Goal: Obtain resource: Obtain resource

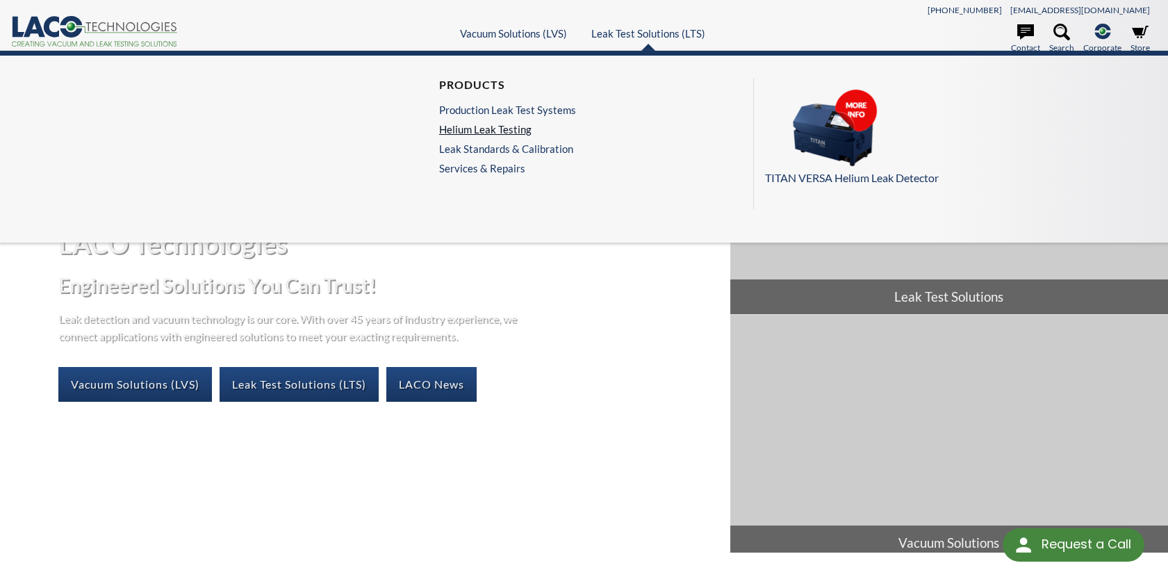
click at [515, 126] on link "Helium Leak Testing" at bounding box center [507, 129] width 137 height 13
select select "Widget Terjemahan Bahasa"
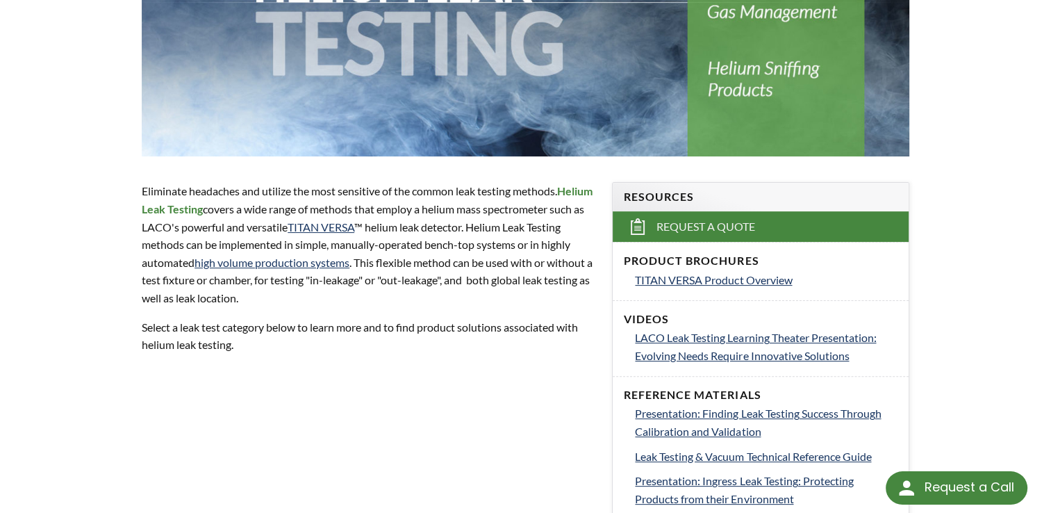
scroll to position [417, 0]
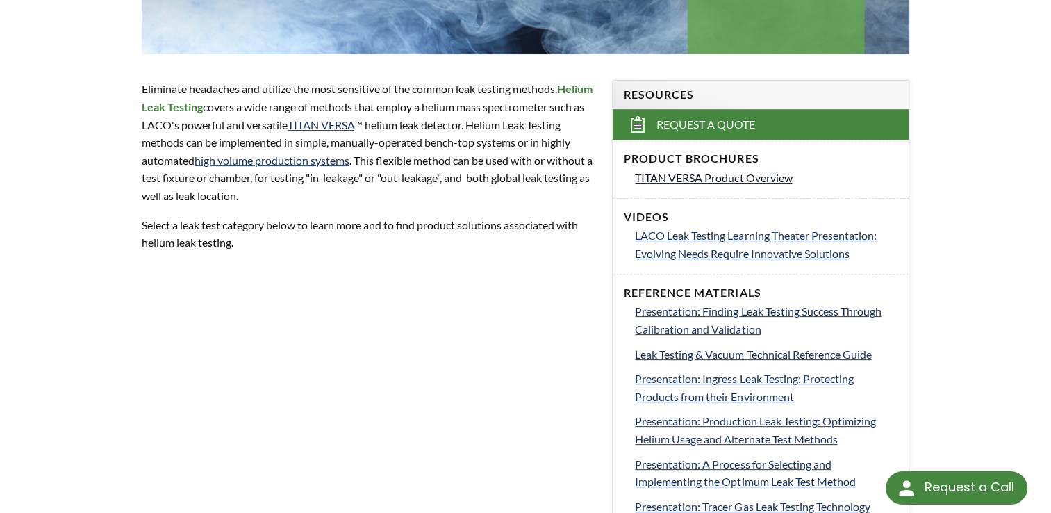
click at [722, 176] on span "TITAN VERSA Product Overview" at bounding box center [713, 177] width 157 height 13
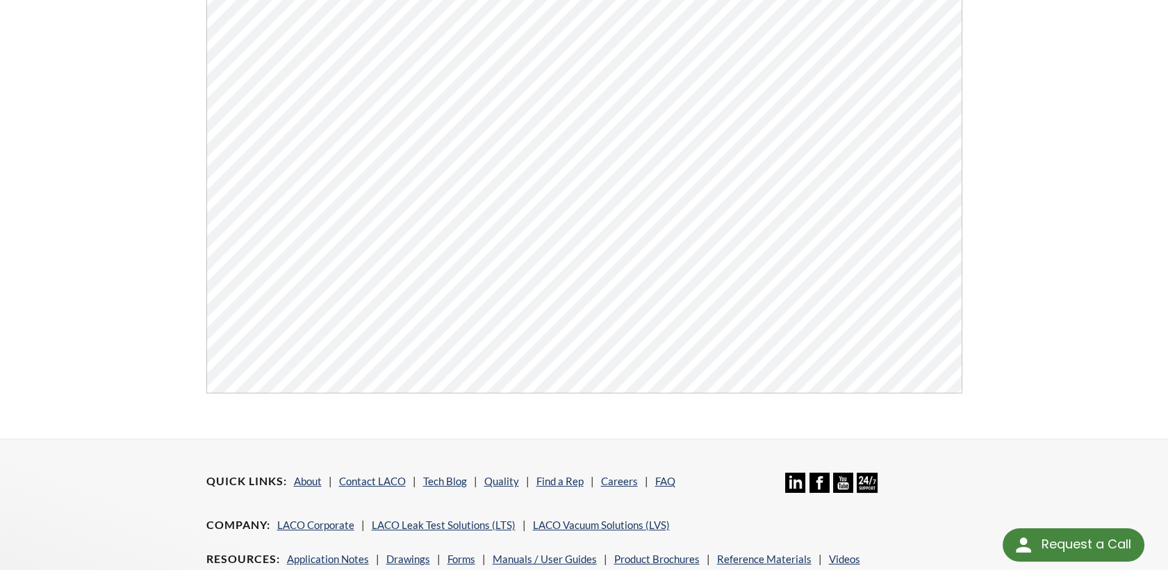
scroll to position [528, 0]
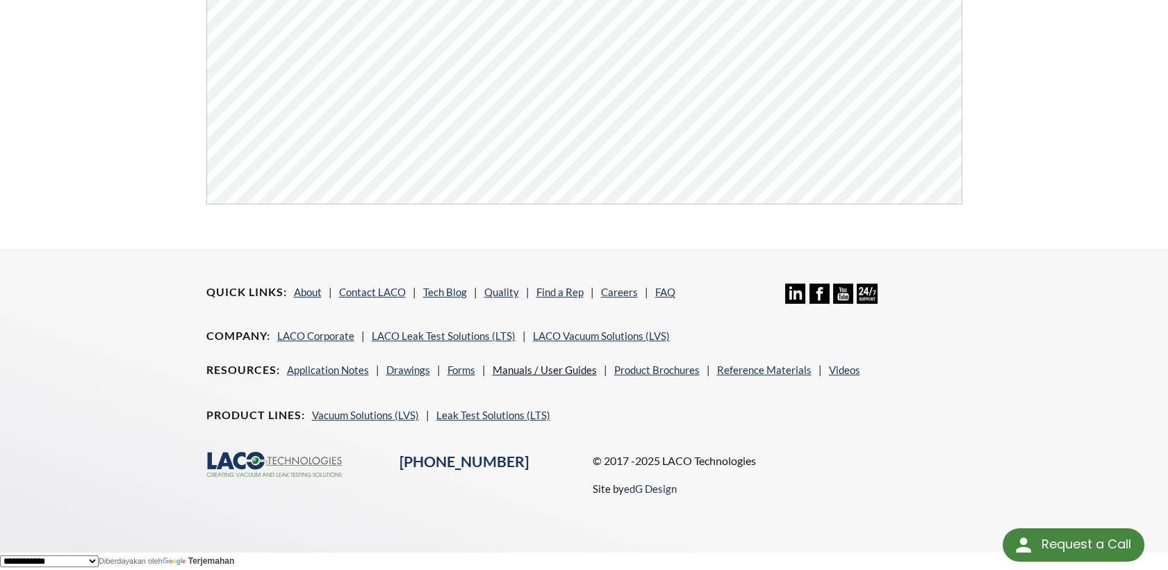
click at [561, 366] on link "Manuals / User Guides" at bounding box center [545, 369] width 104 height 13
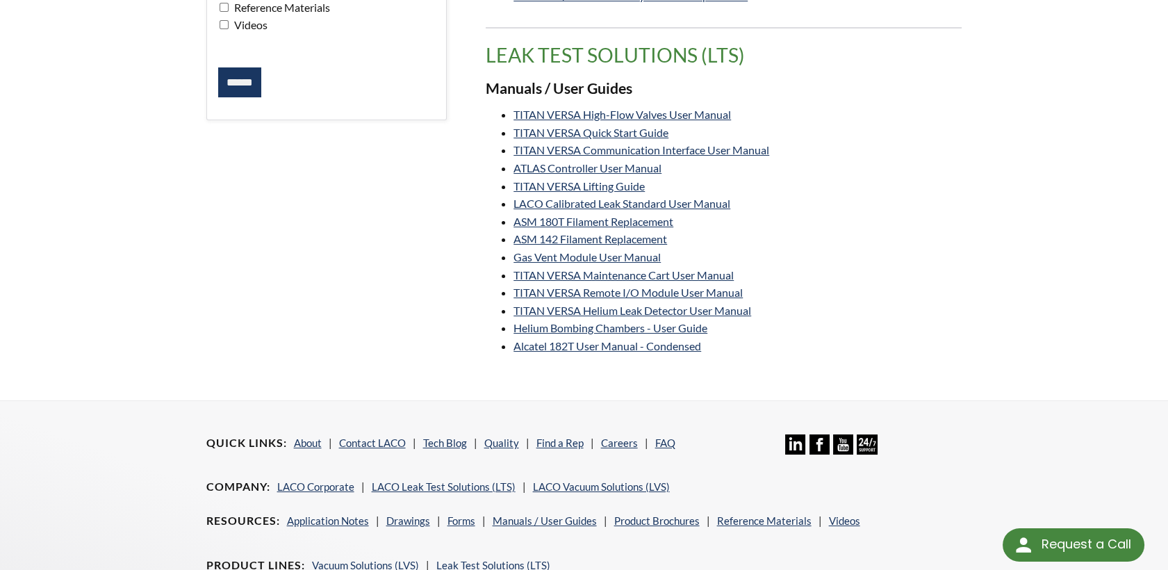
scroll to position [341, 0]
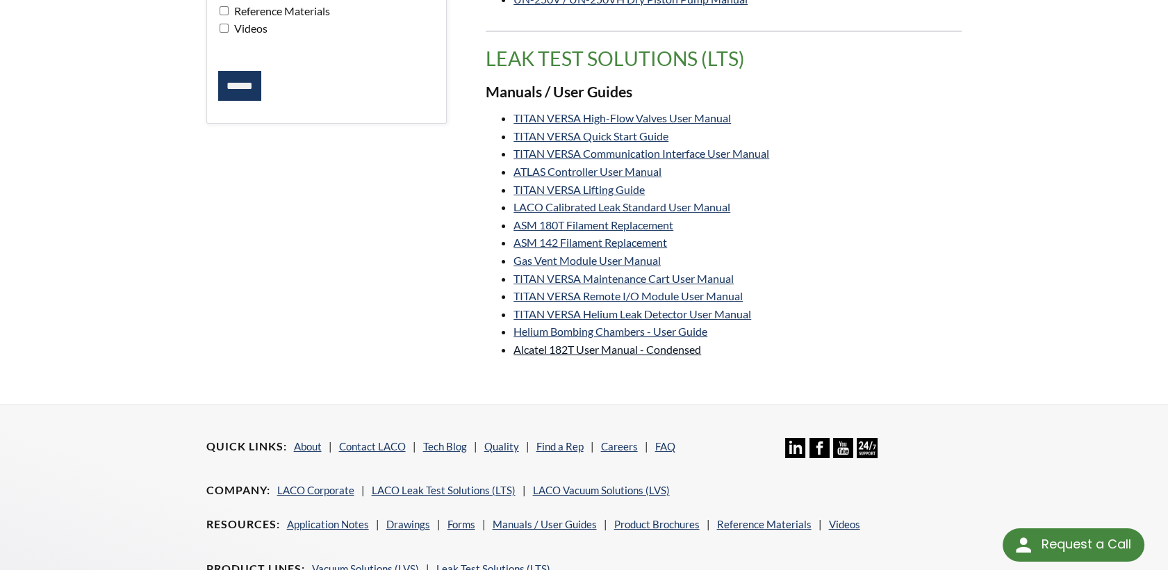
click at [612, 350] on link "Alcatel 182T User Manual - Condensed" at bounding box center [607, 349] width 188 height 13
click at [546, 330] on link "Helium Bombing Chambers - User Guide" at bounding box center [610, 330] width 194 height 13
click at [582, 312] on link "TITAN VERSA Helium Leak Detector User Manual" at bounding box center [632, 313] width 238 height 13
click at [621, 245] on link "ASM 142 Filament Replacement" at bounding box center [590, 242] width 154 height 13
click at [652, 225] on link "ASM 180T Filament Replacement" at bounding box center [593, 224] width 160 height 13
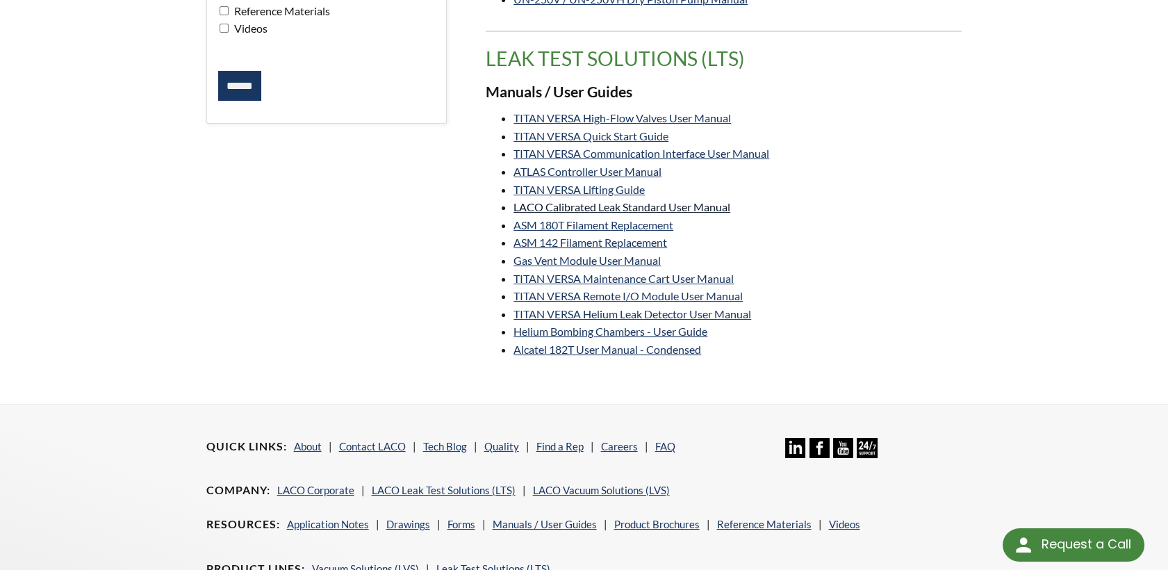
click at [720, 206] on link "LACO Calibrated Leak Standard User Manual" at bounding box center [621, 206] width 217 height 13
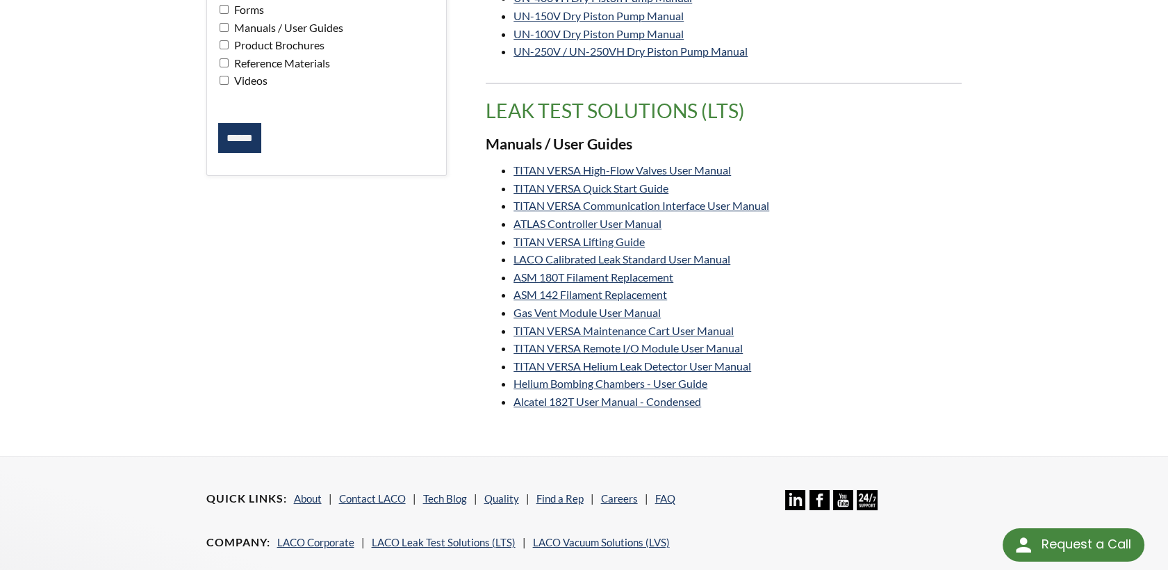
scroll to position [264, 0]
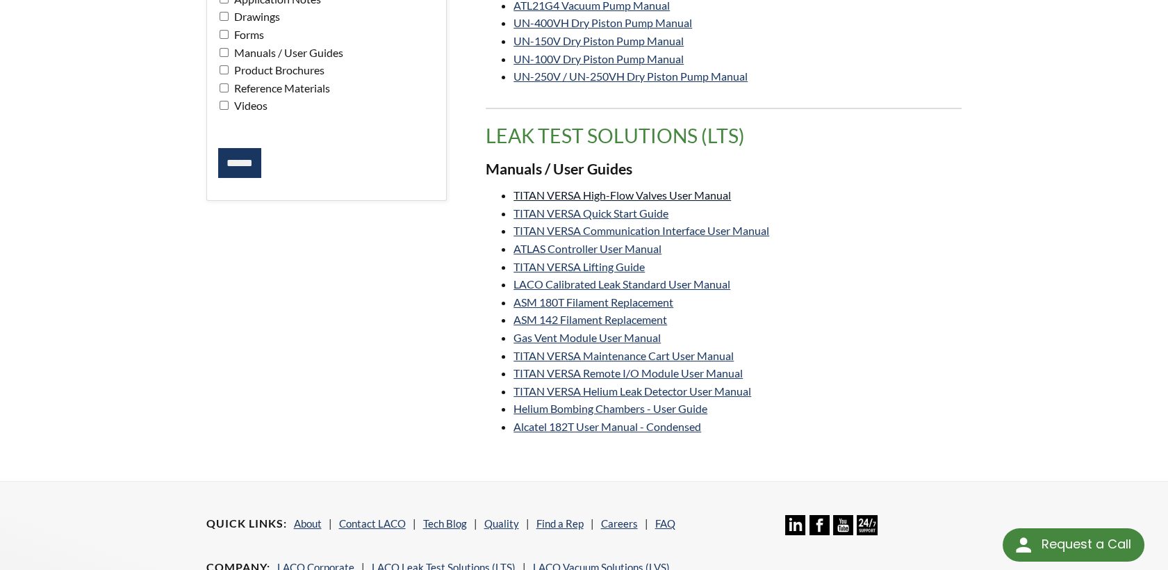
click at [695, 195] on link "TITAN VERSA High-Flow Valves User Manual" at bounding box center [621, 194] width 217 height 13
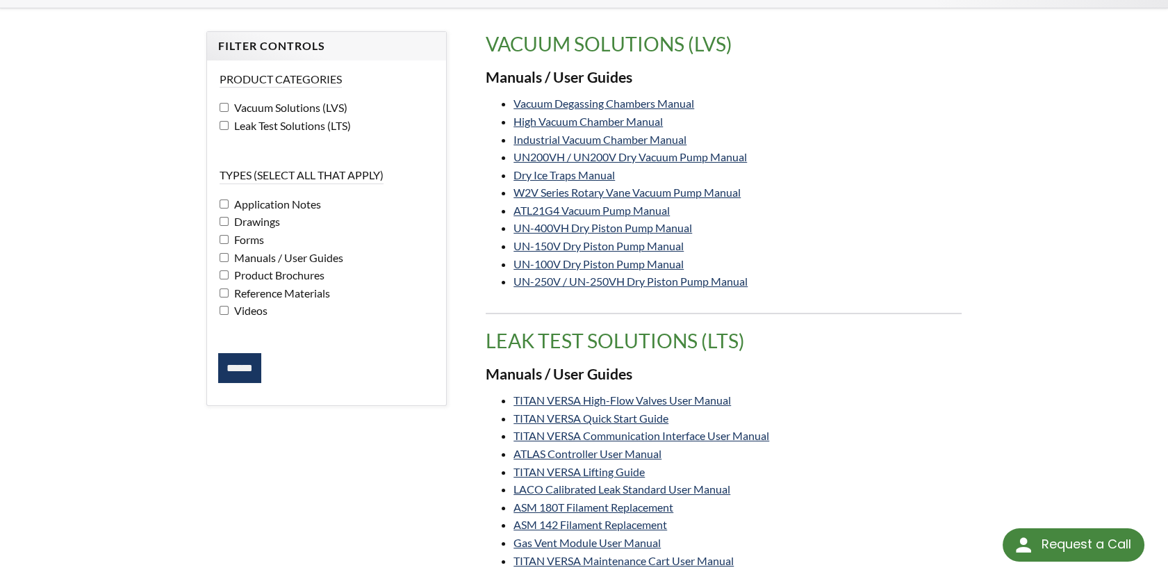
scroll to position [33, 0]
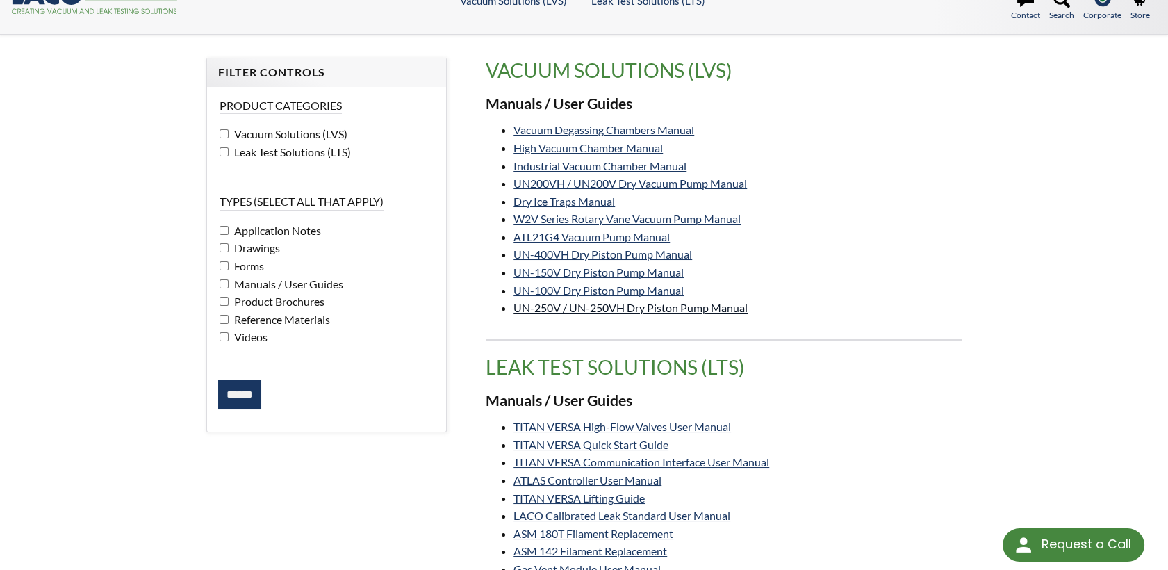
click at [678, 304] on link "UN-250V / UN-250VH Dry Piston Pump Manual" at bounding box center [630, 307] width 234 height 13
click at [611, 288] on link "UN-100V Dry Piston Pump Manual" at bounding box center [598, 289] width 170 height 13
click at [240, 386] on input "******" at bounding box center [239, 394] width 43 height 31
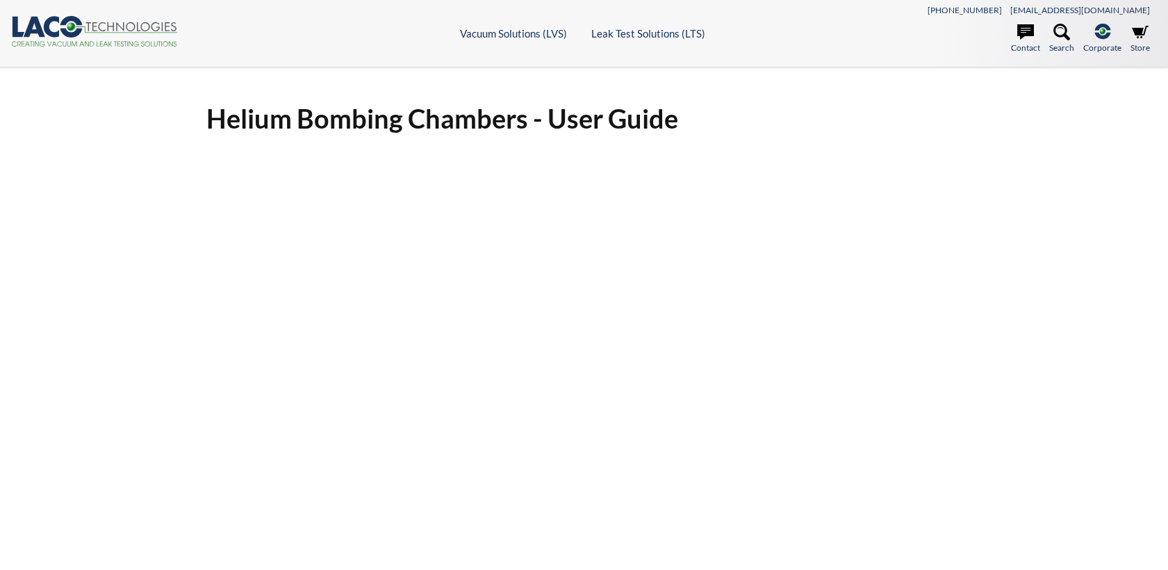
select select "Widget Terjemahan Bahasa"
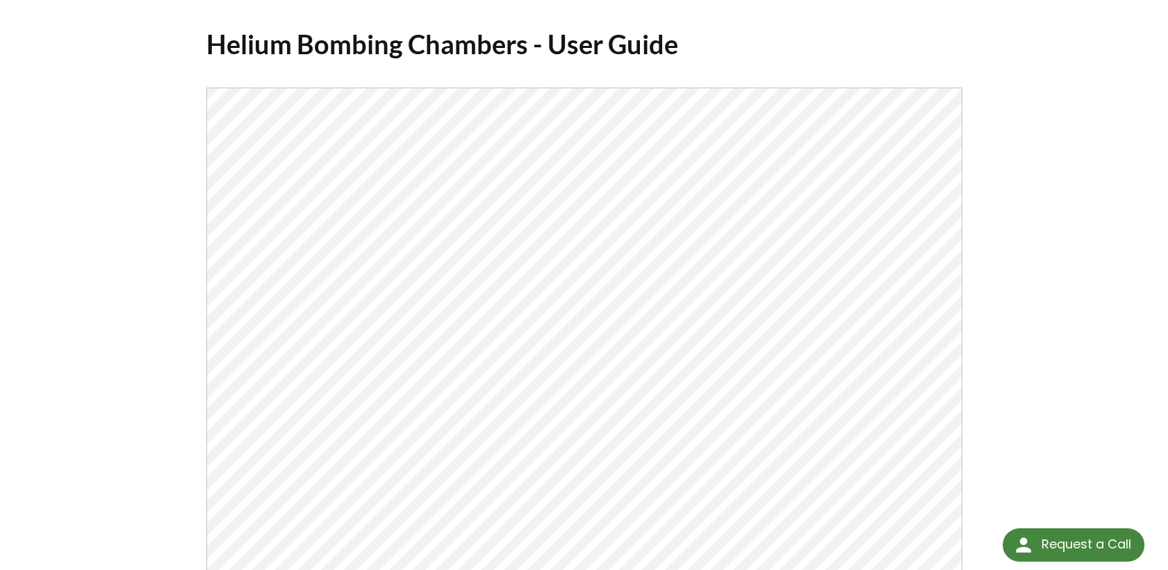
scroll to position [231, 0]
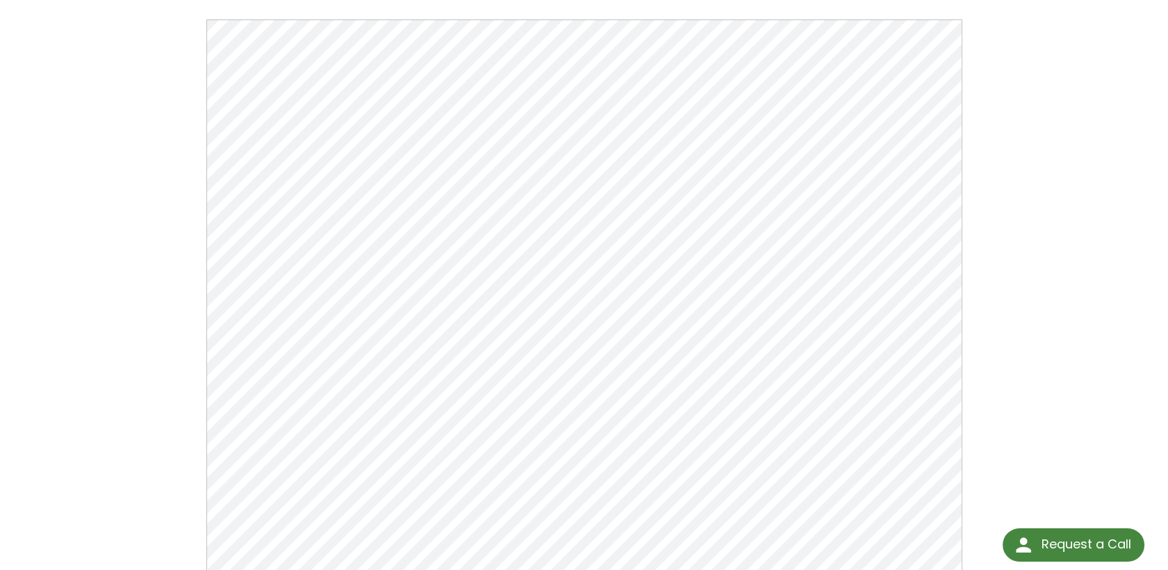
scroll to position [231, 0]
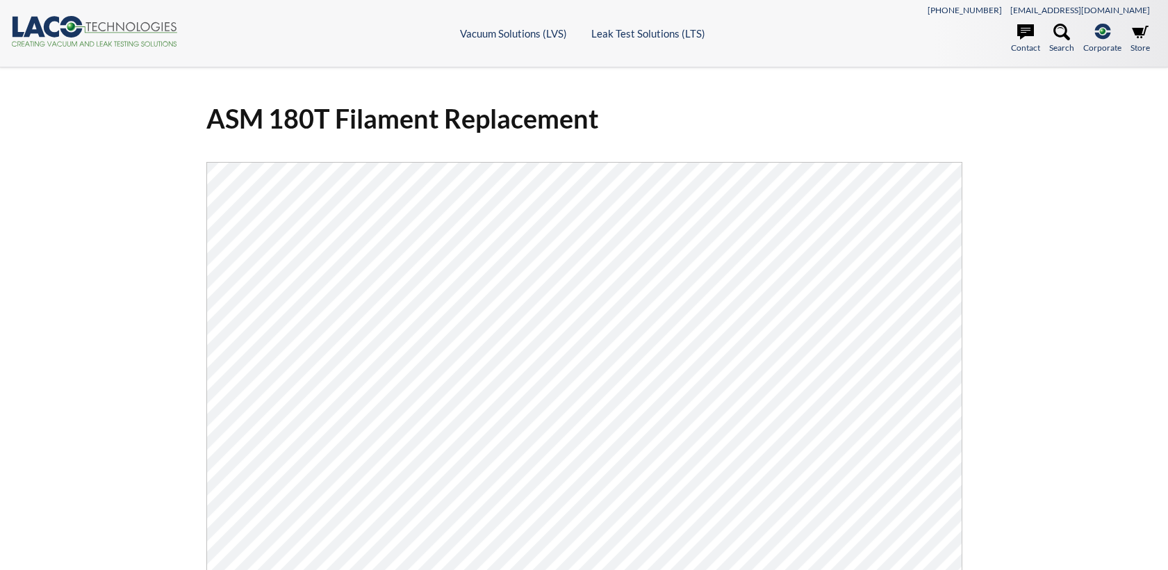
select select "Widget Terjemahan Bahasa"
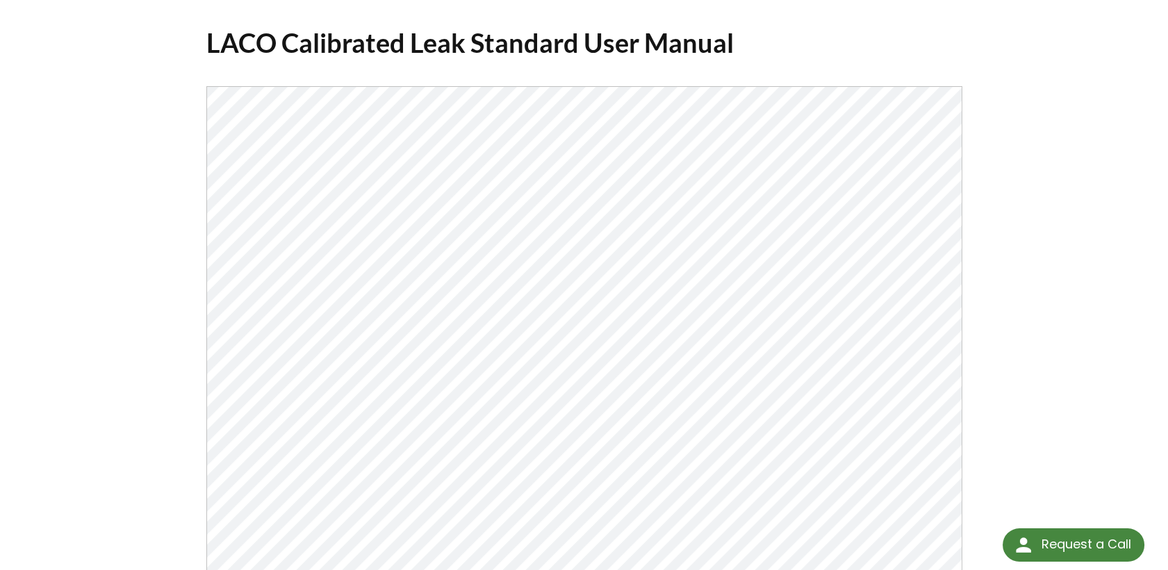
scroll to position [154, 0]
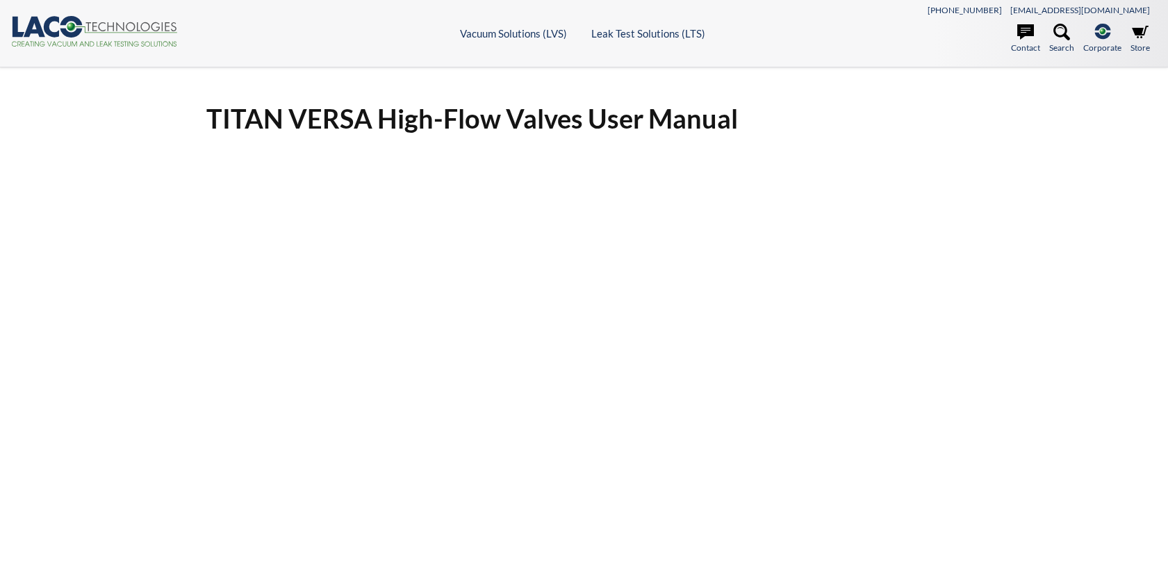
select select "Widget Terjemahan Bahasa"
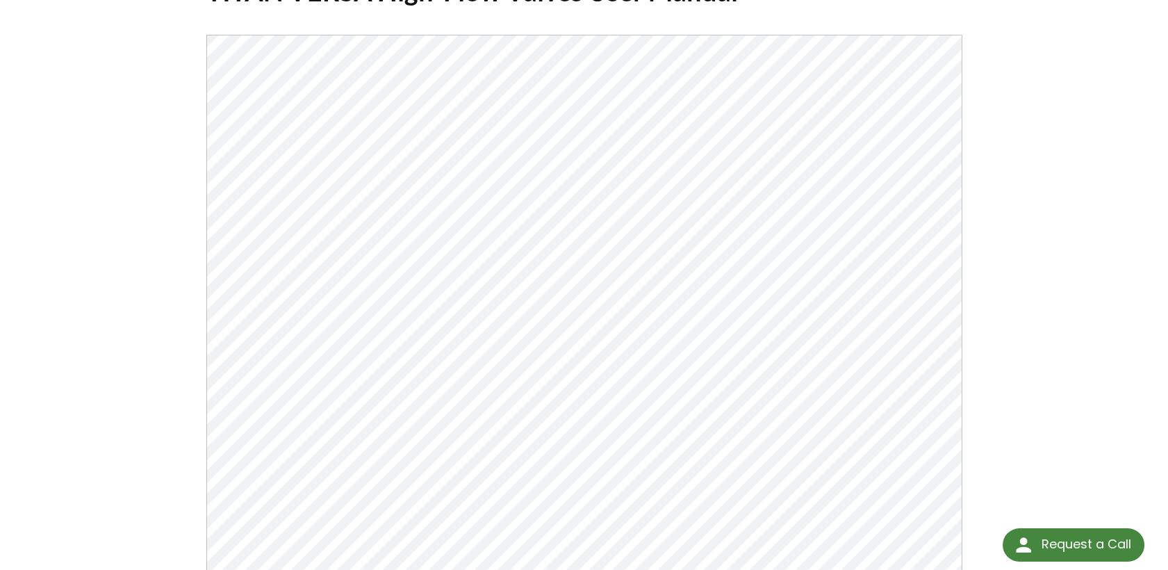
scroll to position [154, 0]
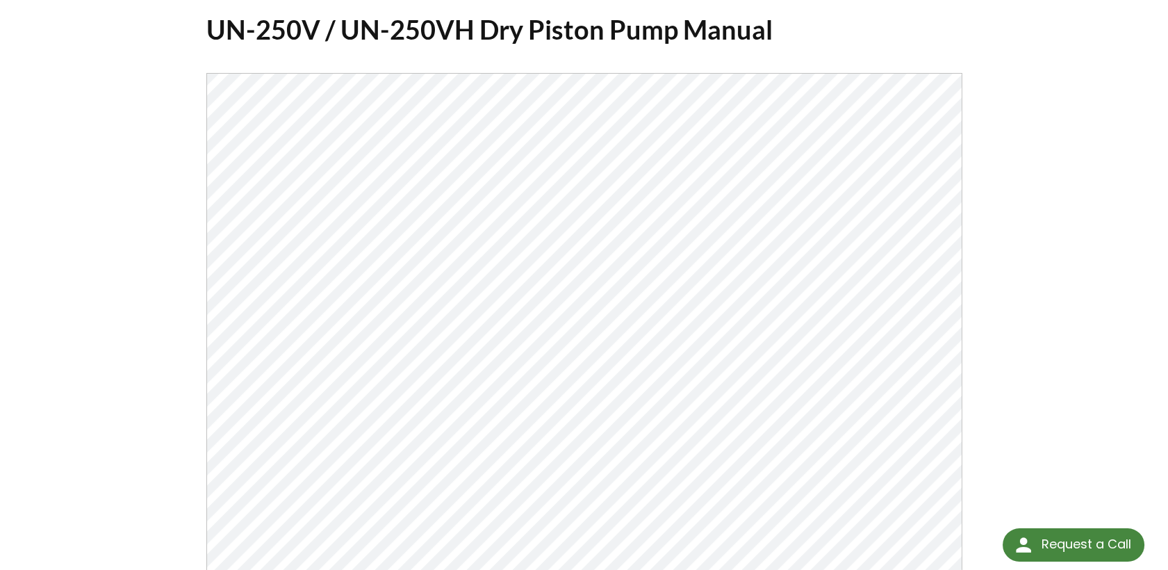
scroll to position [154, 0]
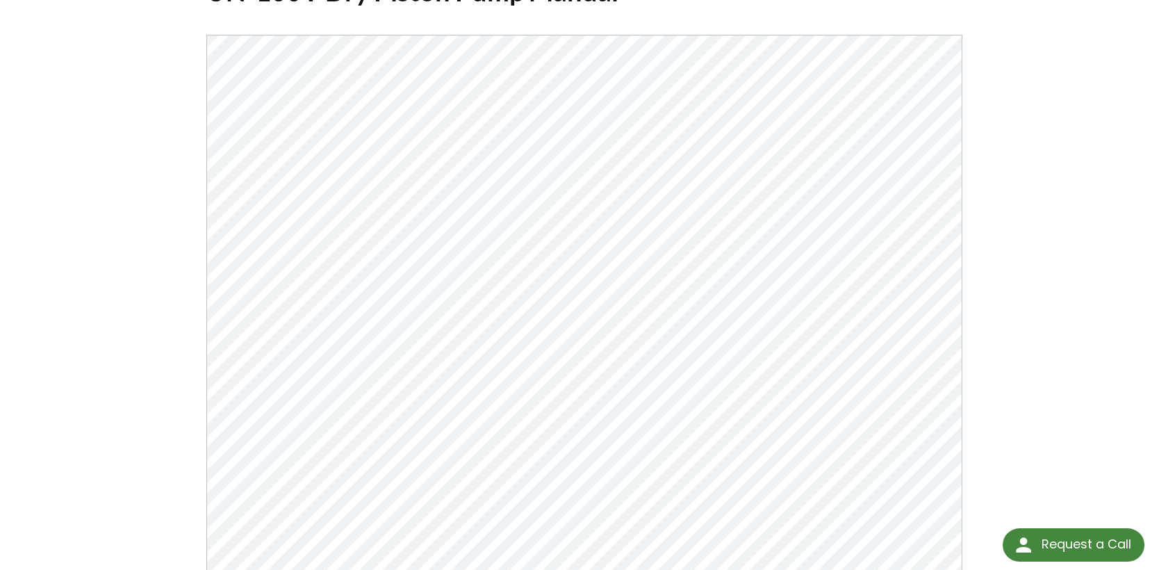
scroll to position [154, 0]
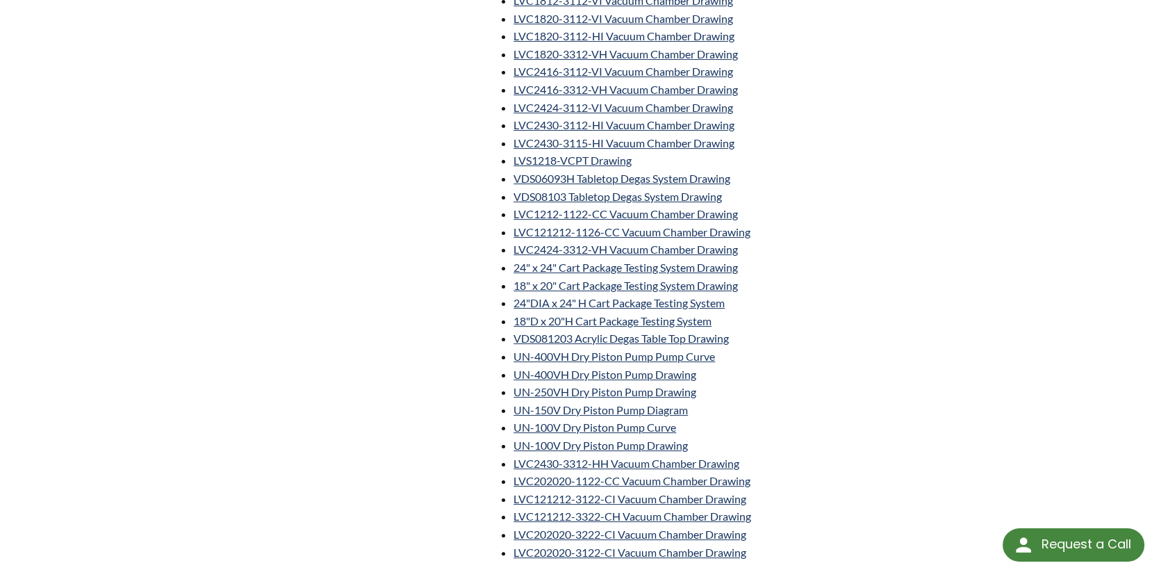
scroll to position [1080, 0]
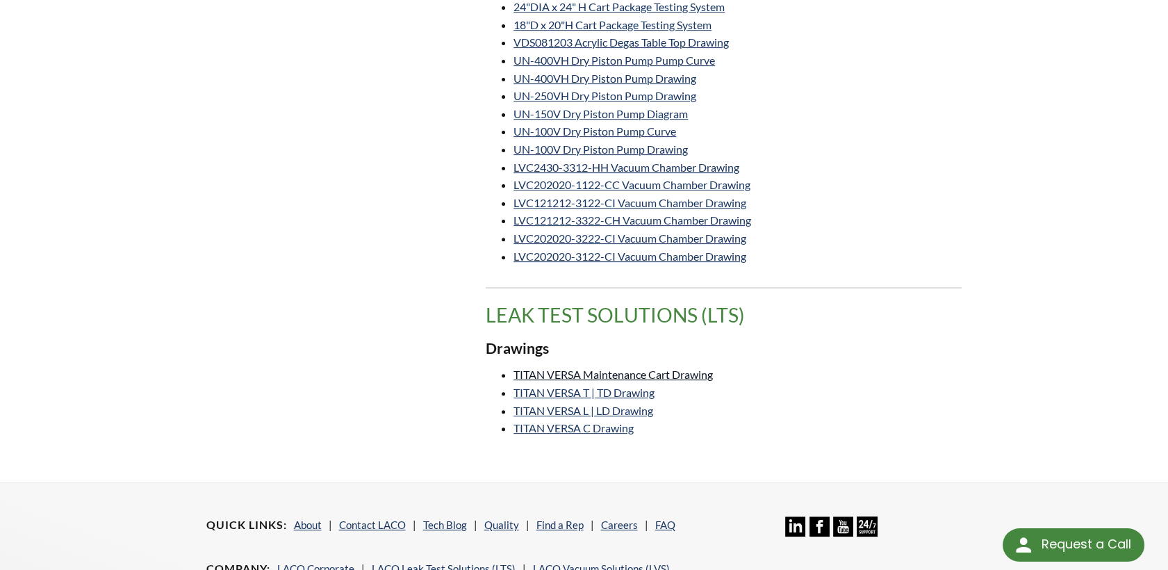
click at [634, 371] on link "TITAN VERSA Maintenance Cart Drawing" at bounding box center [612, 374] width 199 height 13
click at [636, 387] on link "TITAN VERSA T | TD Drawing" at bounding box center [583, 392] width 141 height 13
click at [601, 408] on link "TITAN VERSA L | LD Drawing" at bounding box center [583, 410] width 140 height 13
click at [613, 430] on link "TITAN VERSA C Drawing" at bounding box center [573, 427] width 120 height 13
click at [711, 254] on link "LVC202020-3122-CI Vacuum Chamber Drawing" at bounding box center [629, 255] width 233 height 13
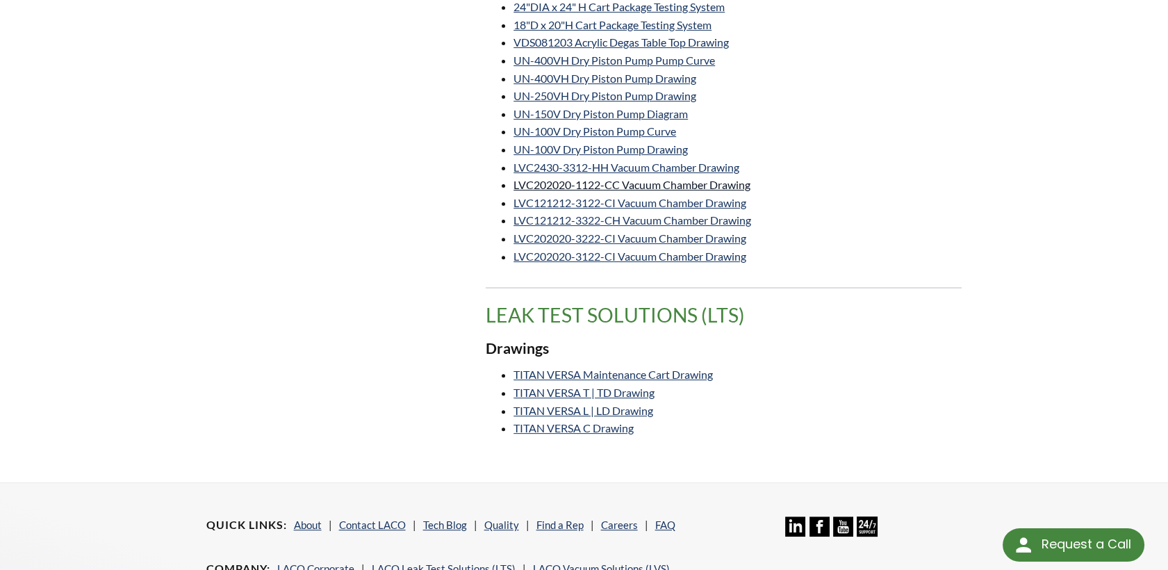
click at [654, 183] on link "LVC202020-1122-CC Vacuum Chamber Drawing" at bounding box center [631, 184] width 237 height 13
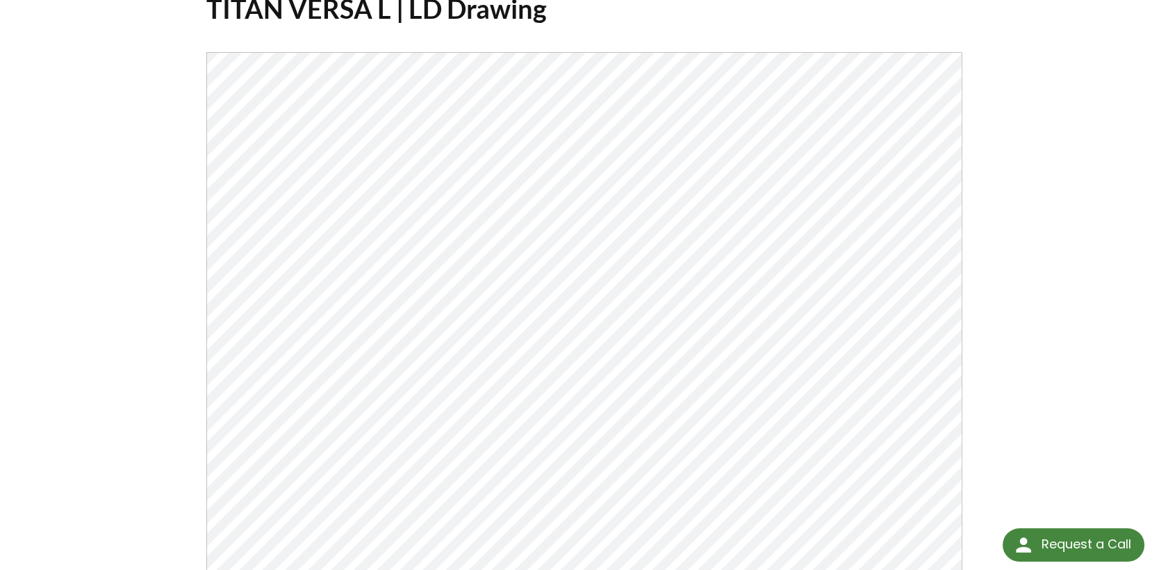
scroll to position [77, 0]
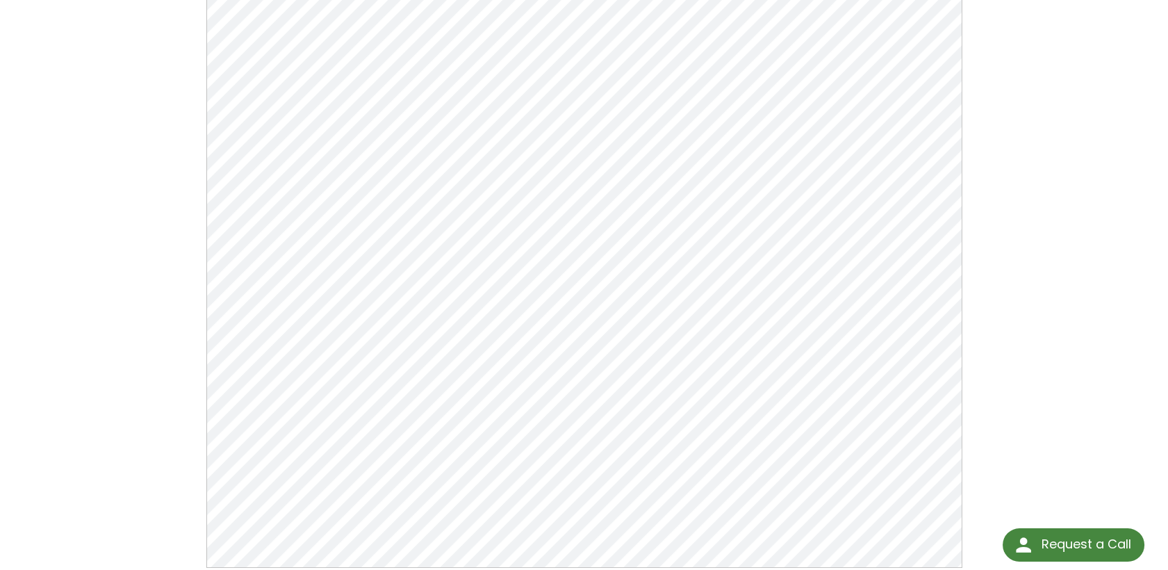
scroll to position [154, 0]
